Goal: Information Seeking & Learning: Learn about a topic

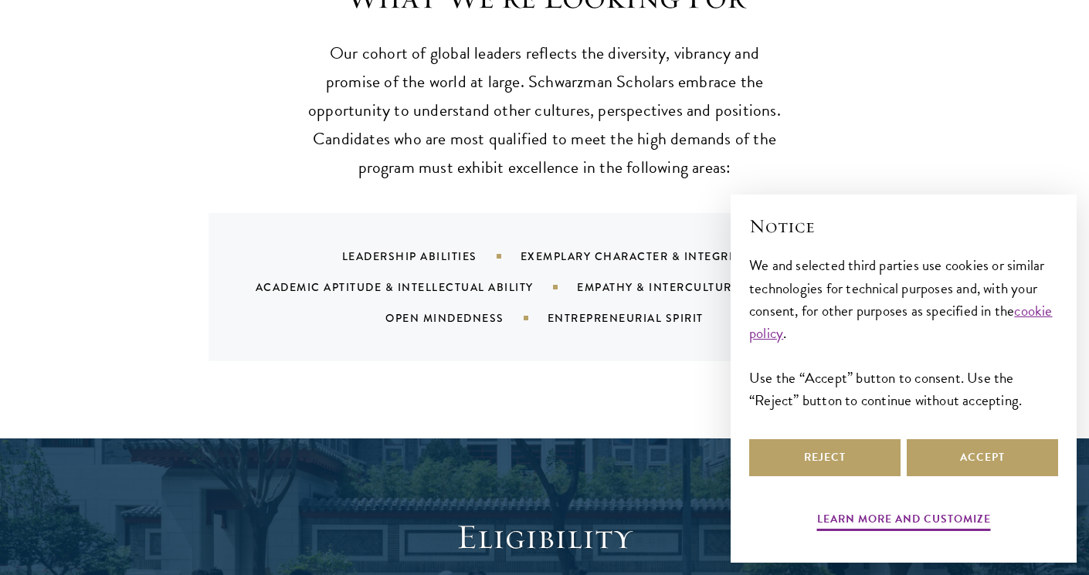
scroll to position [1540, 0]
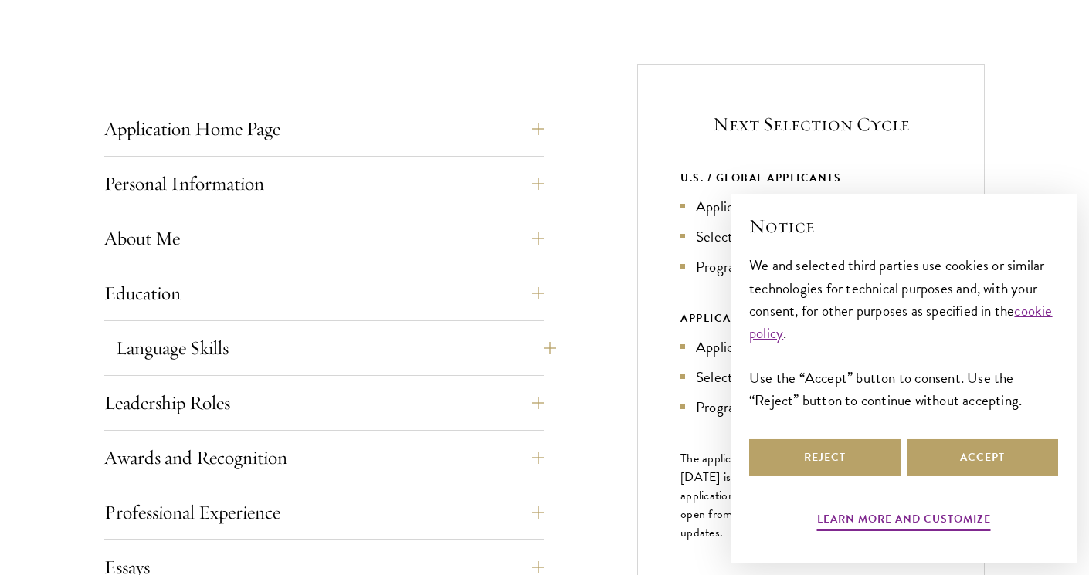
scroll to position [562, 0]
click at [361, 144] on button "Application Home Page" at bounding box center [336, 127] width 440 height 37
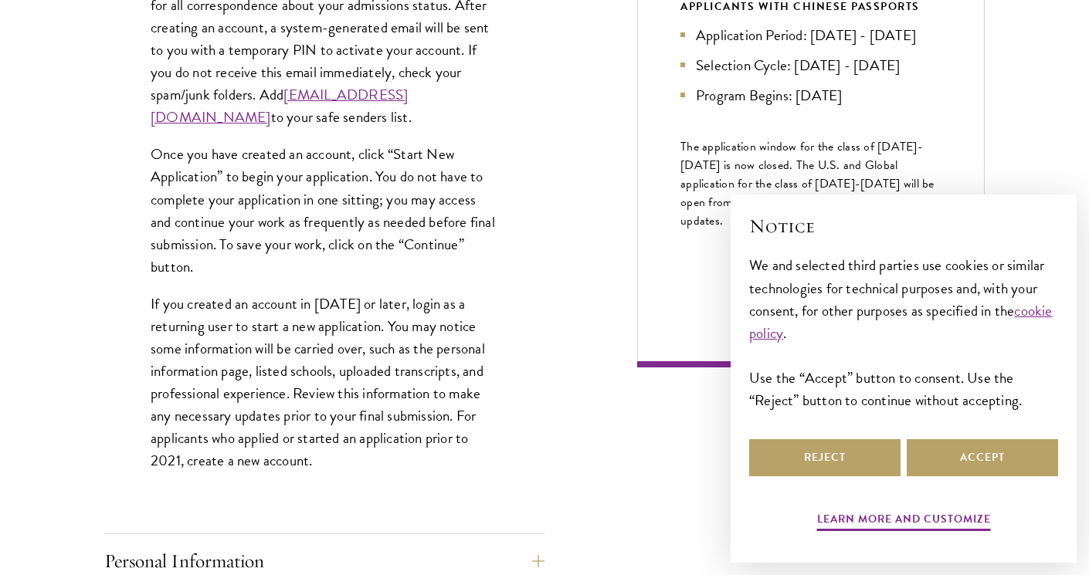
scroll to position [874, 0]
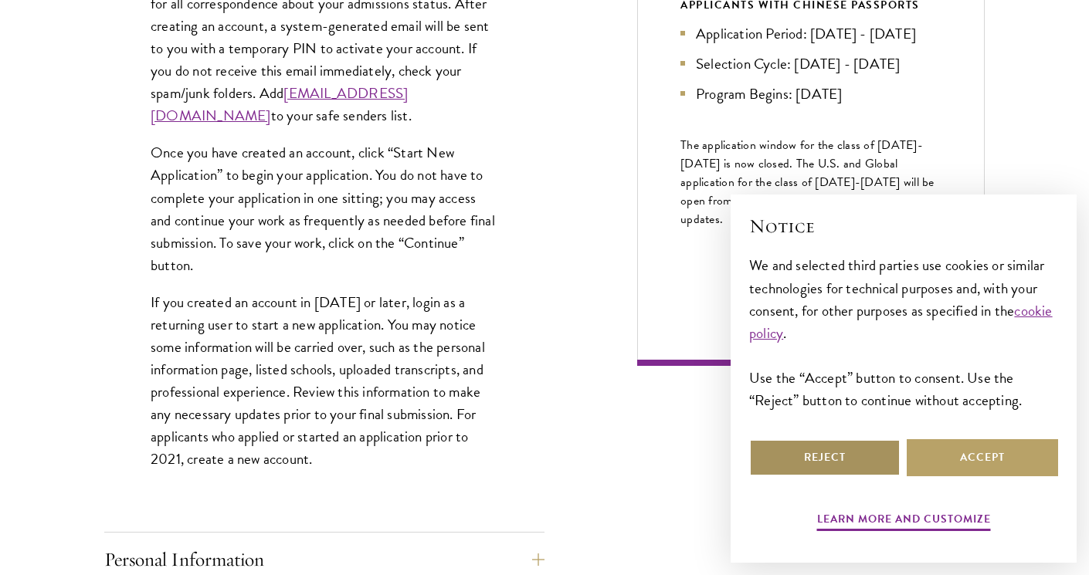
click at [843, 475] on button "Reject" at bounding box center [824, 457] width 151 height 37
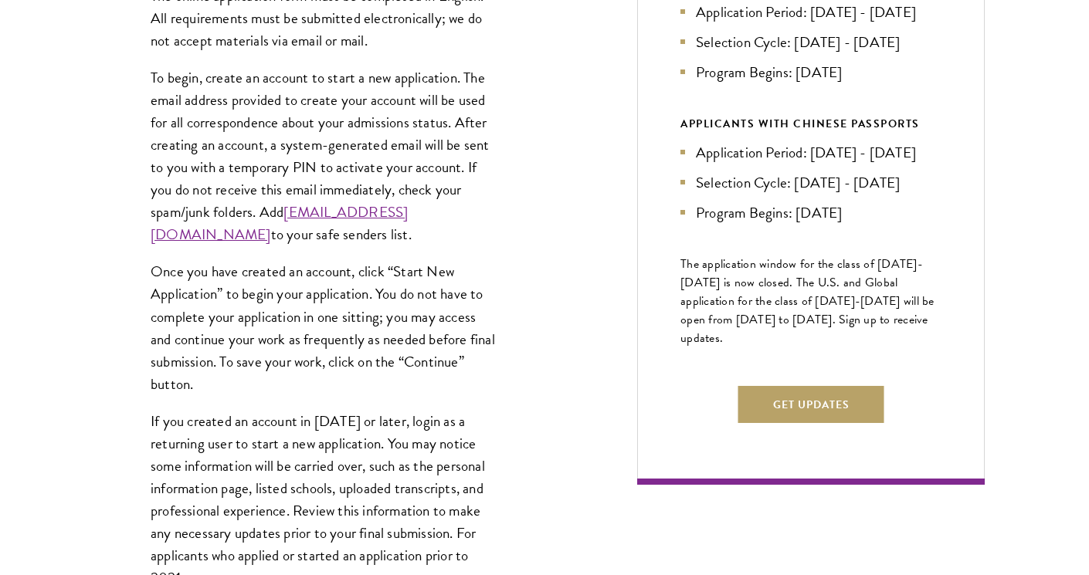
scroll to position [756, 0]
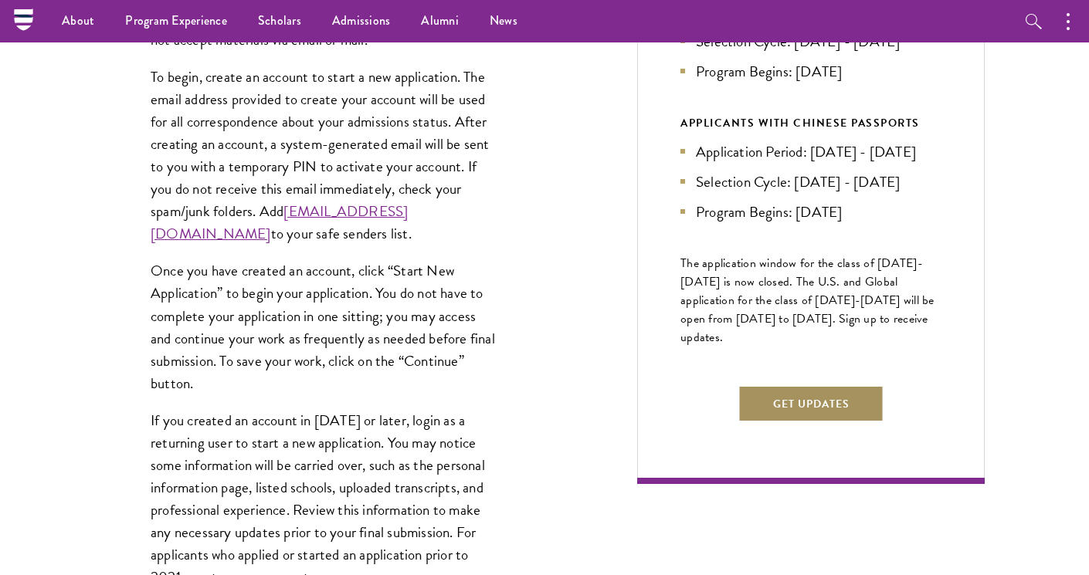
click at [815, 422] on button "Get Updates" at bounding box center [811, 403] width 146 height 37
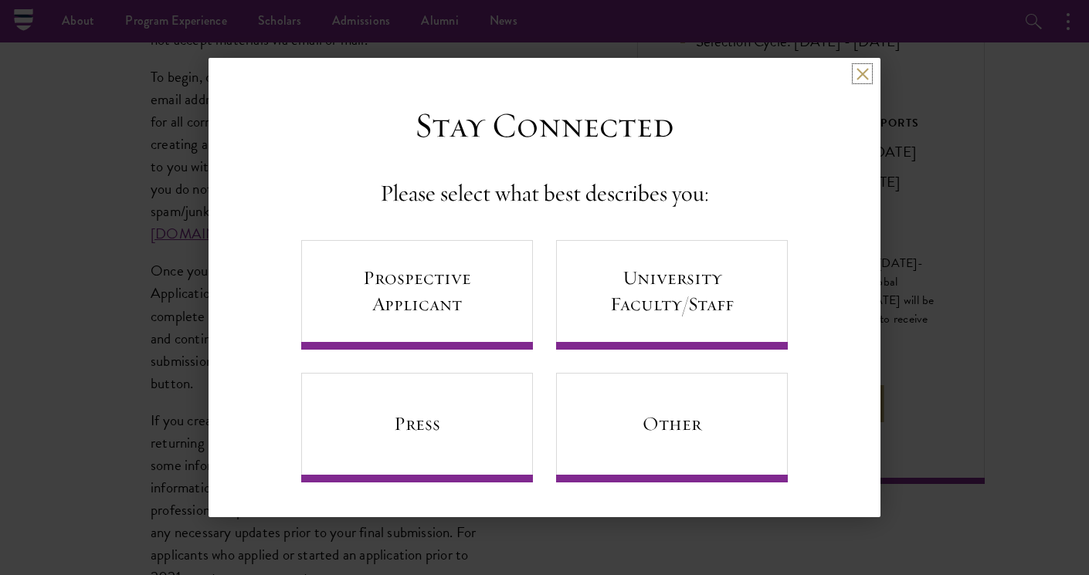
click at [860, 73] on button at bounding box center [862, 73] width 13 height 13
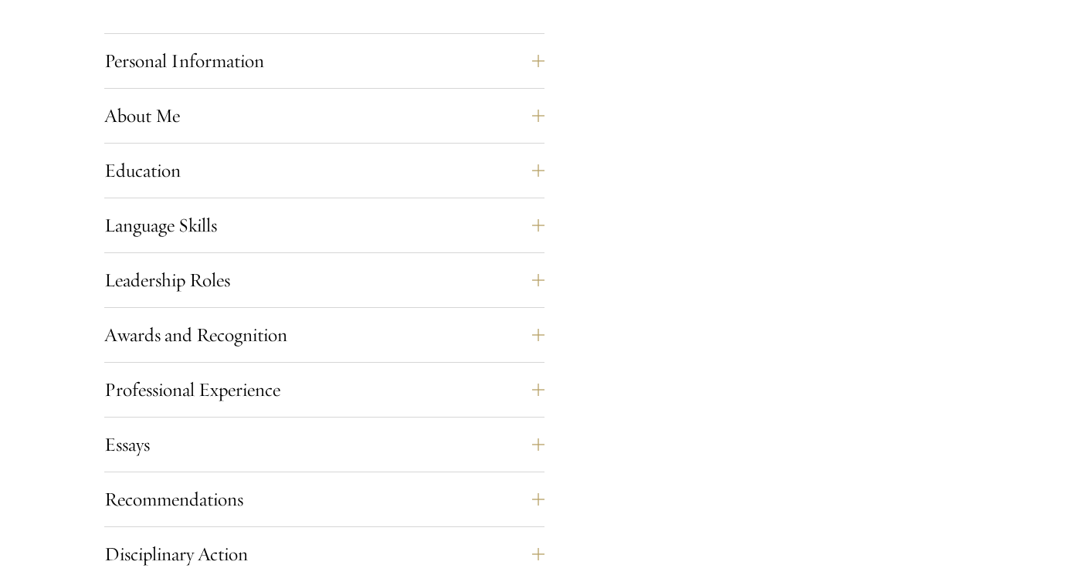
scroll to position [1377, 0]
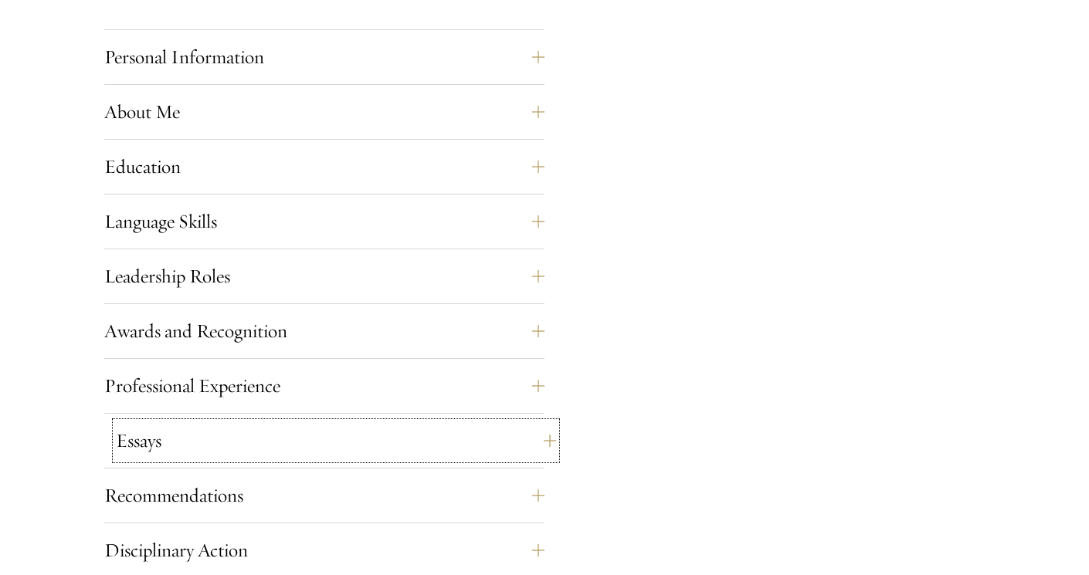
click at [340, 447] on button "Essays" at bounding box center [336, 440] width 440 height 37
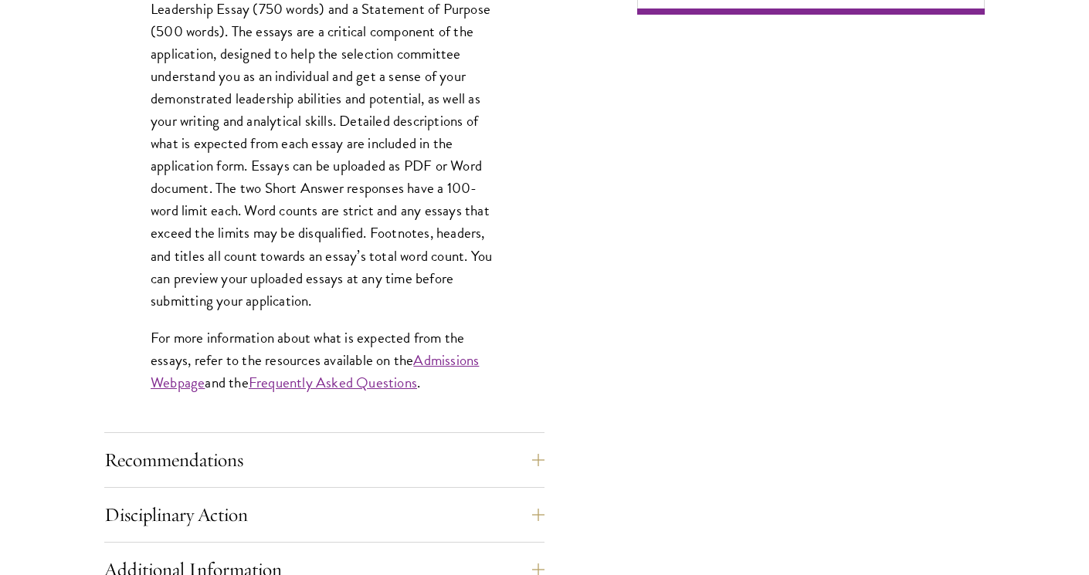
scroll to position [1226, 0]
click at [429, 353] on link "Admissions Webpage" at bounding box center [315, 370] width 328 height 45
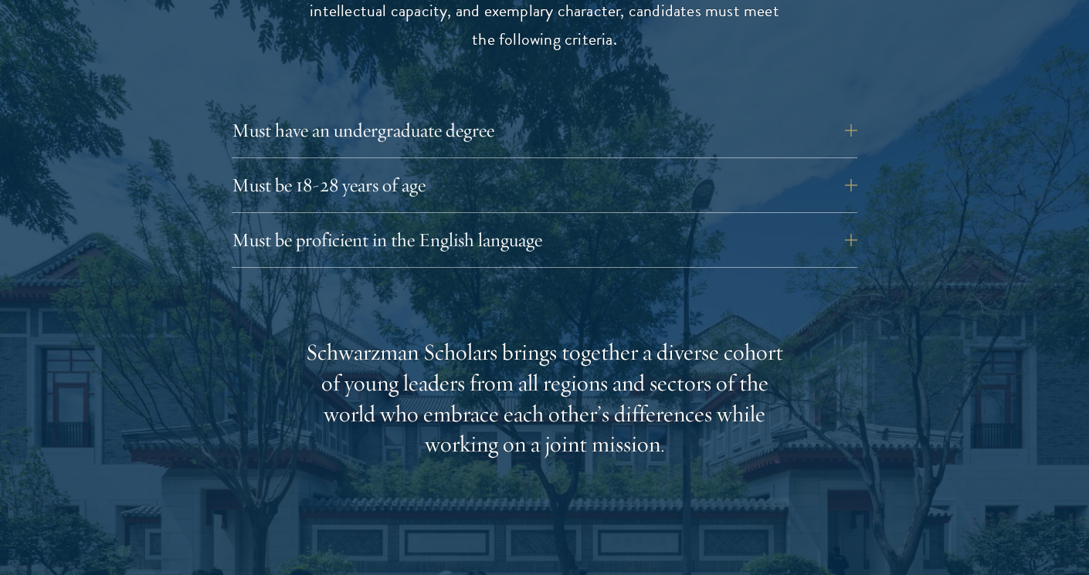
scroll to position [2175, 0]
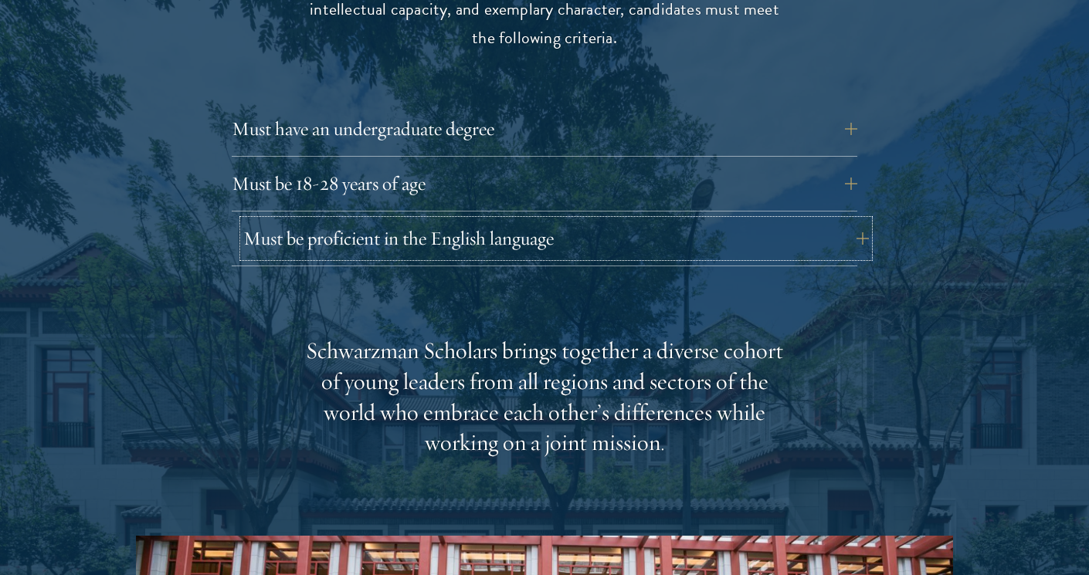
click at [500, 222] on button "Must be proficient in the English language" at bounding box center [555, 238] width 625 height 37
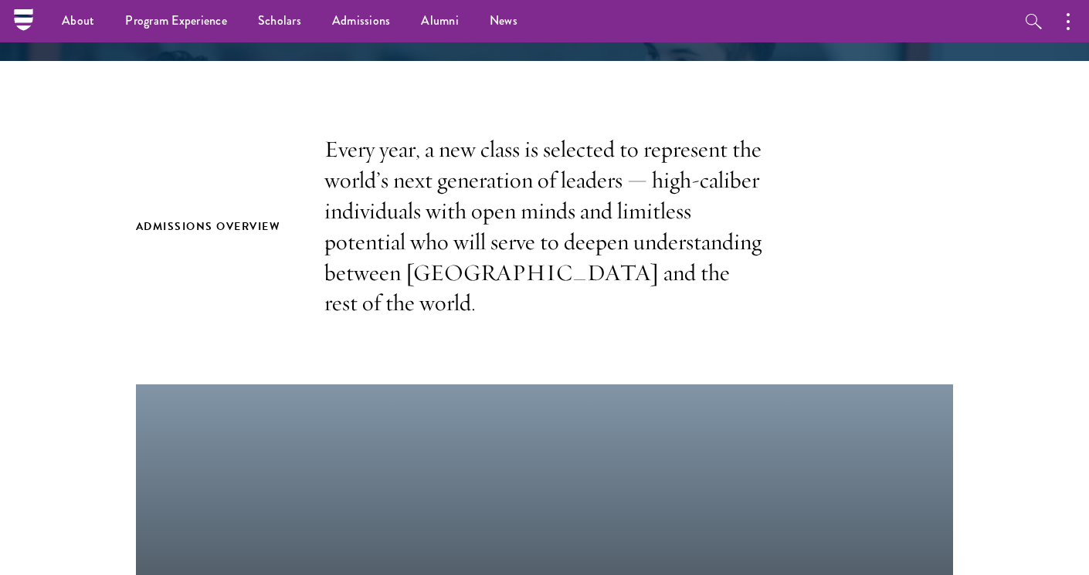
scroll to position [416, 0]
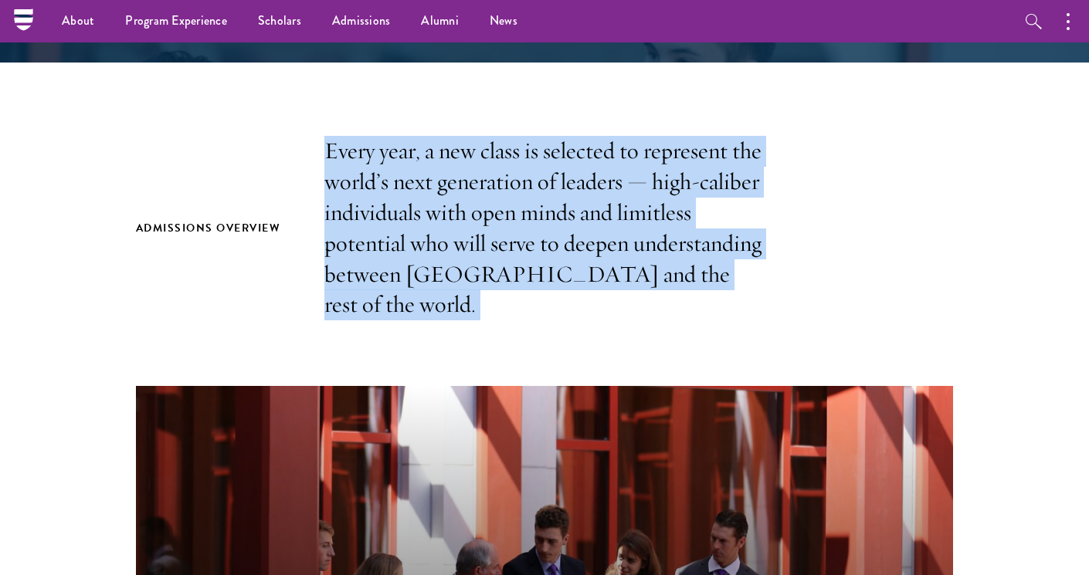
drag, startPoint x: 326, startPoint y: 141, endPoint x: 689, endPoint y: 291, distance: 392.6
copy section "Every year, a new class is selected to represent the world’s next generation of…"
click at [836, 289] on div "Admissions Overview Every year, a new class is selected to represent the world’…" at bounding box center [545, 228] width 818 height 185
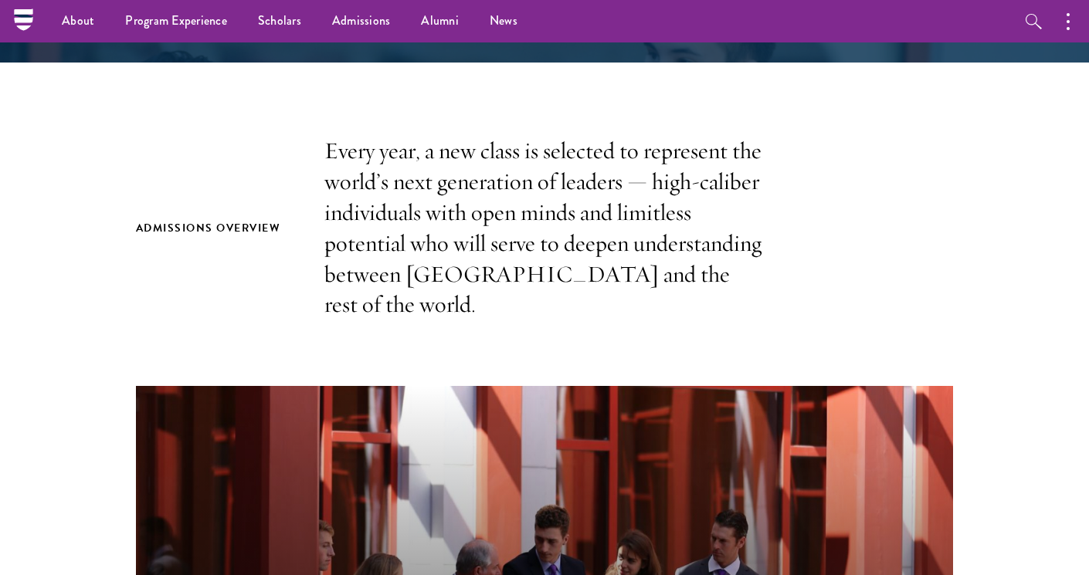
click at [808, 264] on div "Admissions Overview Every year, a new class is selected to represent the world’…" at bounding box center [545, 228] width 818 height 185
